Goal: Task Accomplishment & Management: Use online tool/utility

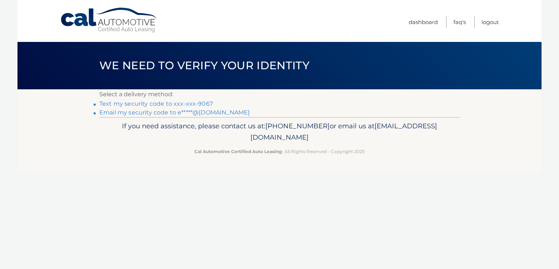
click at [202, 102] on link "Text my security code to xxx-xxx-9067" at bounding box center [156, 103] width 114 height 7
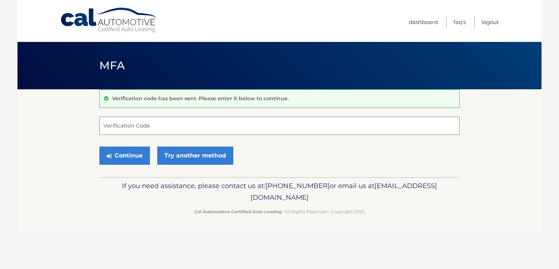
click at [177, 124] on input "Verification Code" at bounding box center [279, 125] width 360 height 18
type input "860215"
click at [128, 156] on button "Continue" at bounding box center [124, 155] width 51 height 18
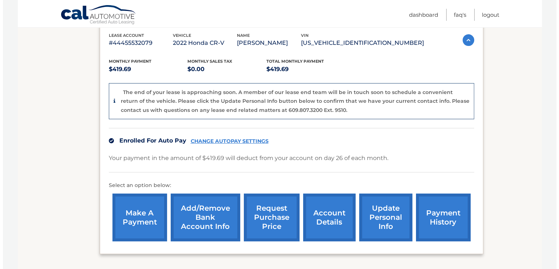
scroll to position [128, 0]
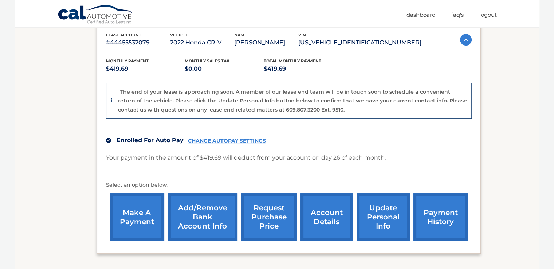
click at [271, 217] on link "request purchase price" at bounding box center [269, 217] width 56 height 48
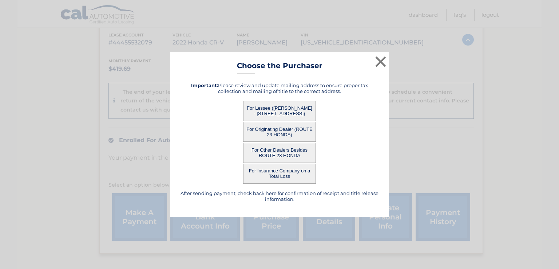
click at [300, 104] on button "For Lessee ([PERSON_NAME] - [STREET_ADDRESS])" at bounding box center [279, 111] width 73 height 20
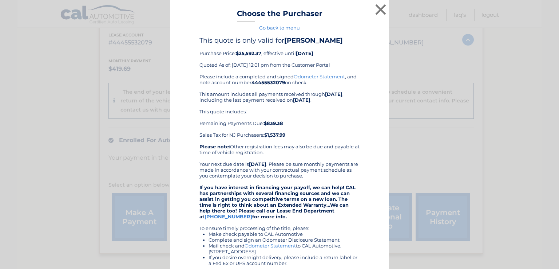
click at [289, 112] on div "This quote includes: Remaining Payments Due: $839.38 Sales Tax for NJ Purchaser…" at bounding box center [279, 122] width 160 height 29
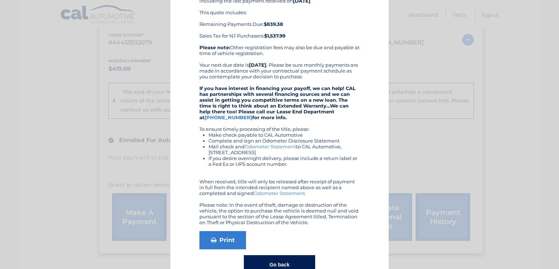
scroll to position [100, 0]
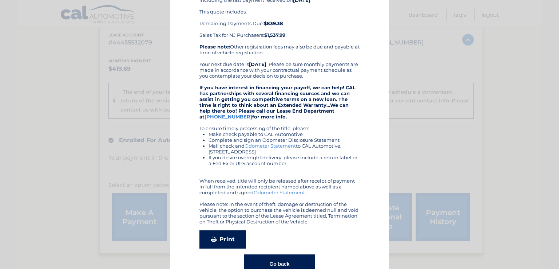
click at [225, 241] on link "Print" at bounding box center [222, 239] width 47 height 18
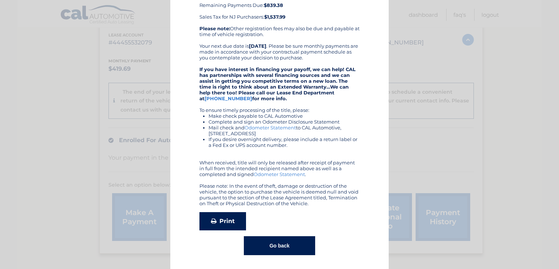
scroll to position [119, 0]
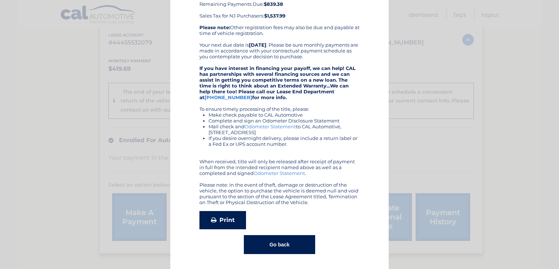
click at [229, 219] on link "Print" at bounding box center [222, 220] width 47 height 18
click at [223, 220] on link "Print" at bounding box center [222, 220] width 47 height 18
